Goal: Information Seeking & Learning: Find specific fact

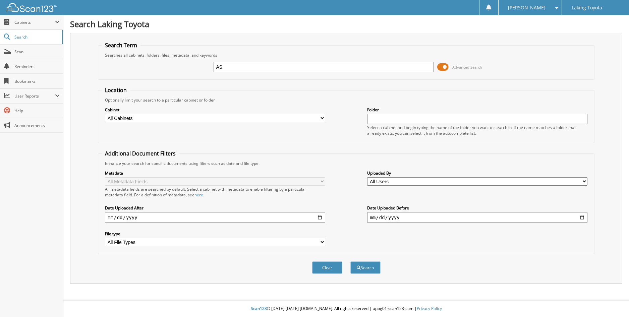
type input "A"
type input "ASHAWASAGA"
click at [350, 261] on button "Search" at bounding box center [365, 267] width 30 height 12
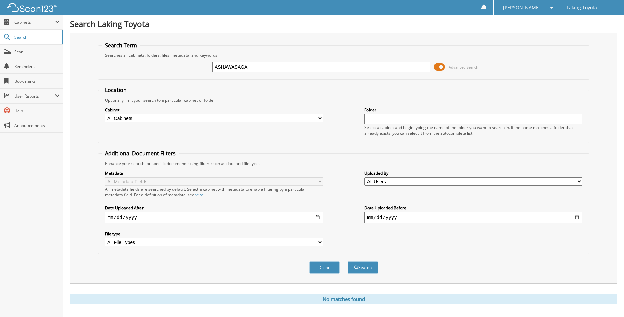
drag, startPoint x: 263, startPoint y: 66, endPoint x: -26, endPoint y: 87, distance: 290.1
click at [0, 87] on html "[PERSON_NAME] Settings Logout Laking Toyota Close Cabinets My Company Email Add…" at bounding box center [312, 163] width 624 height 327
type input "ASHAWASEGA"
click at [367, 268] on button "Search" at bounding box center [363, 267] width 30 height 12
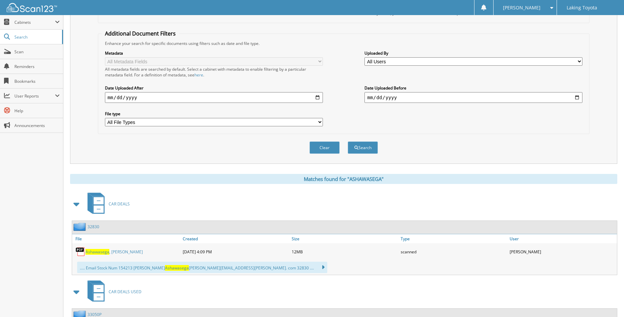
scroll to position [172, 0]
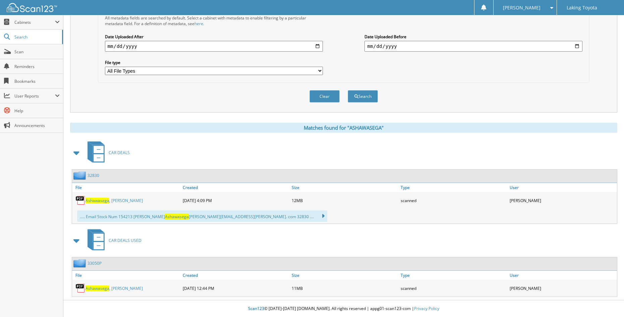
click at [123, 198] on link "[PERSON_NAME][GEOGRAPHIC_DATA]" at bounding box center [113, 201] width 57 height 6
